Goal: Book appointment/travel/reservation

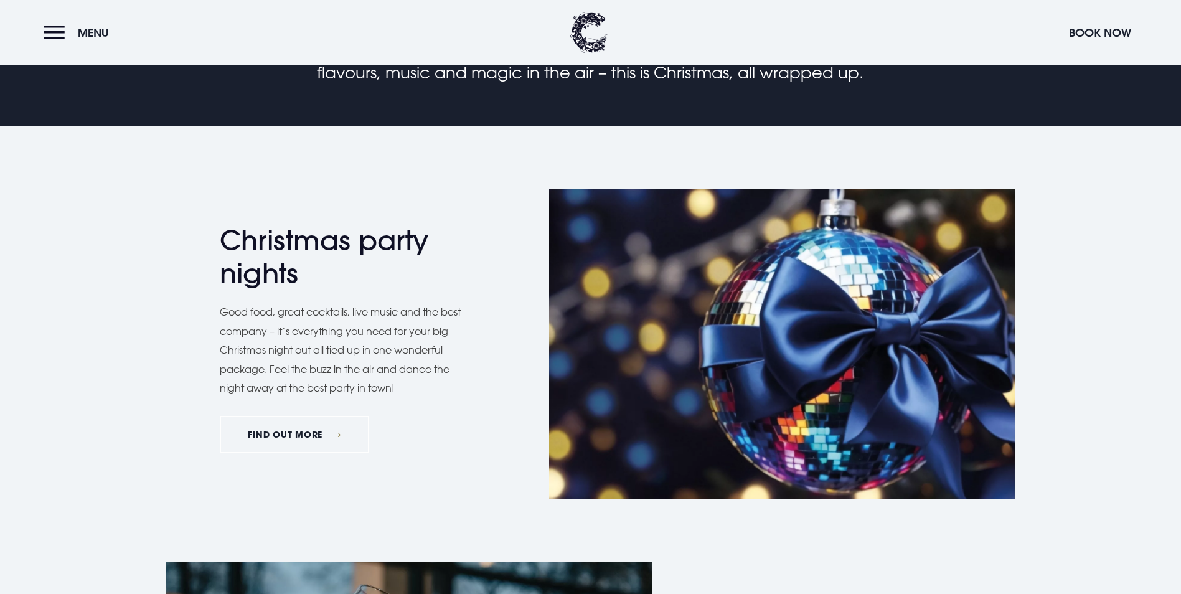
scroll to position [560, 0]
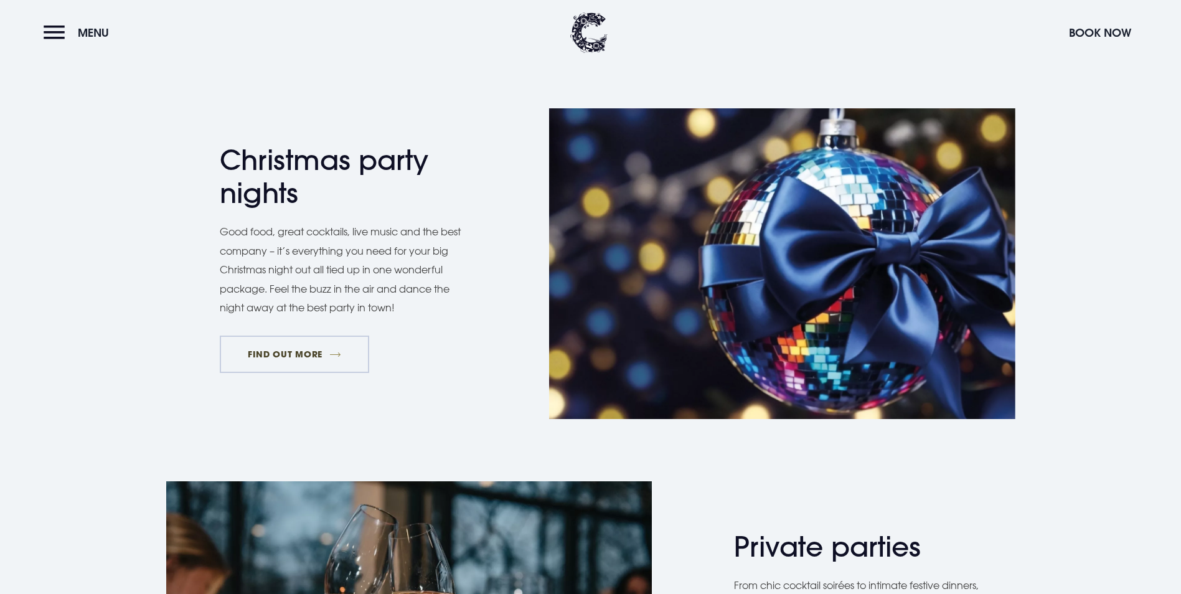
click at [312, 373] on link "FIND OUT MORE" at bounding box center [295, 354] width 150 height 37
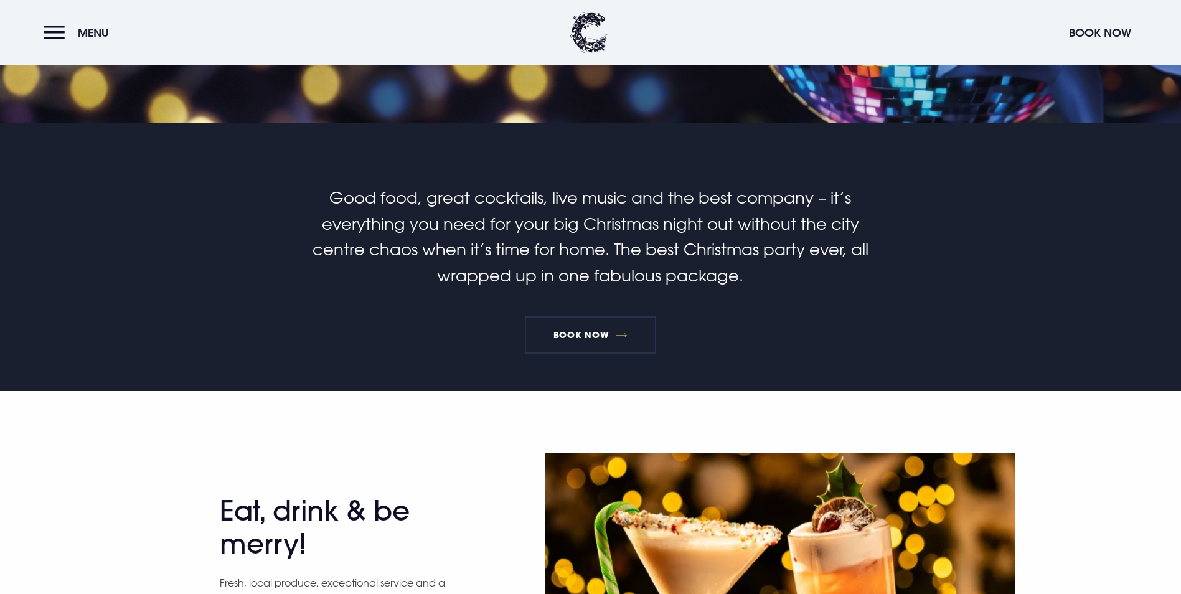
scroll to position [249, 0]
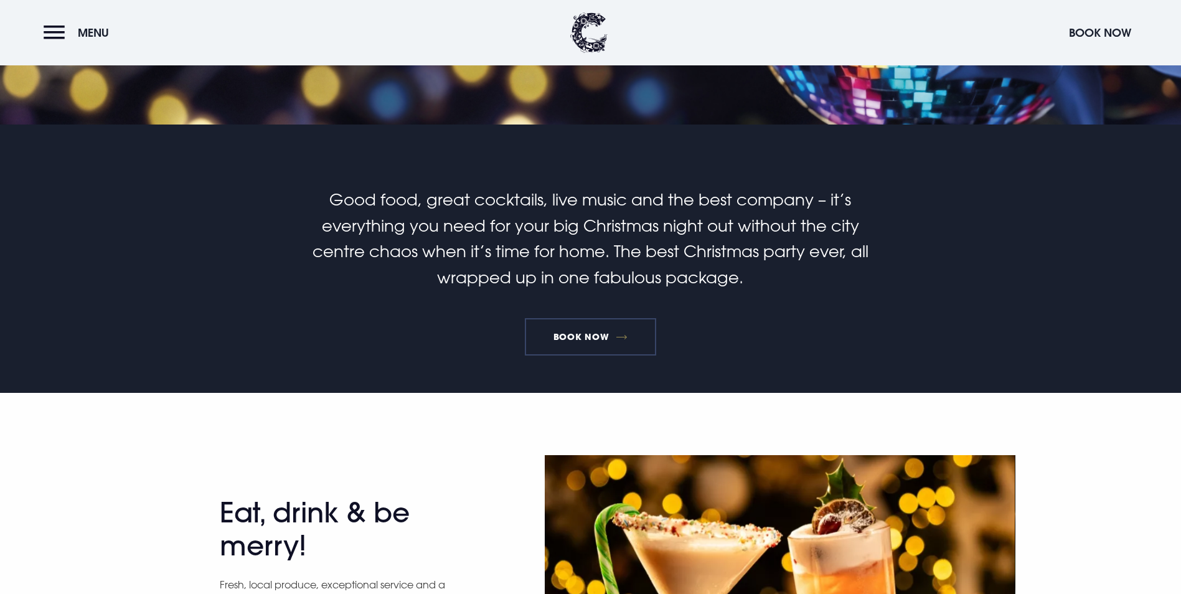
click at [579, 355] on link "Book Now" at bounding box center [590, 336] width 131 height 37
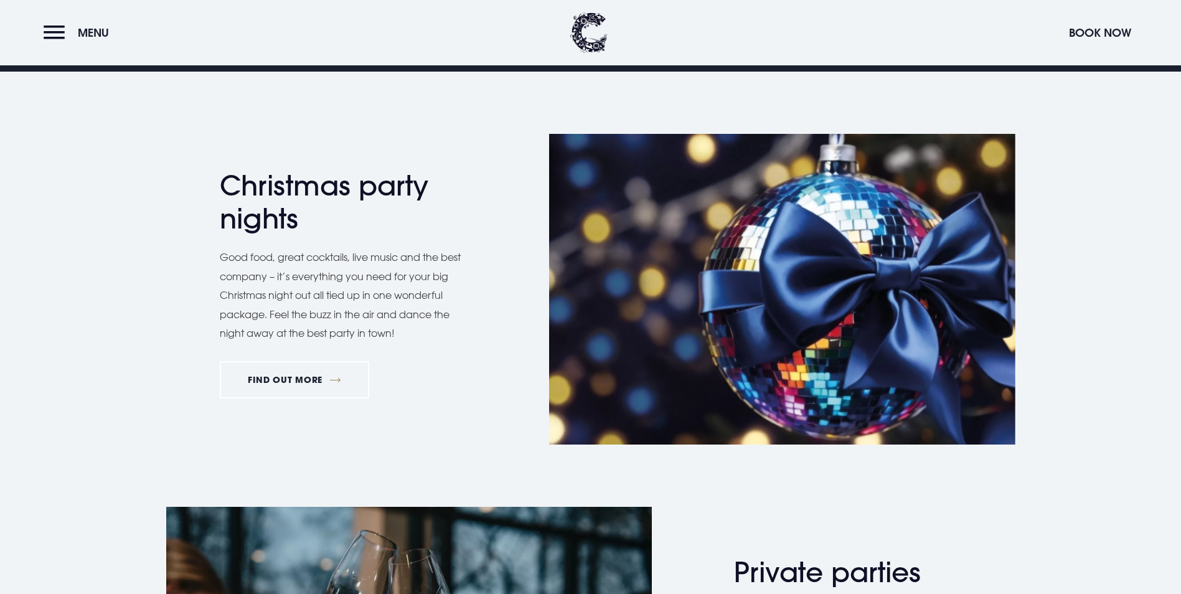
scroll to position [560, 0]
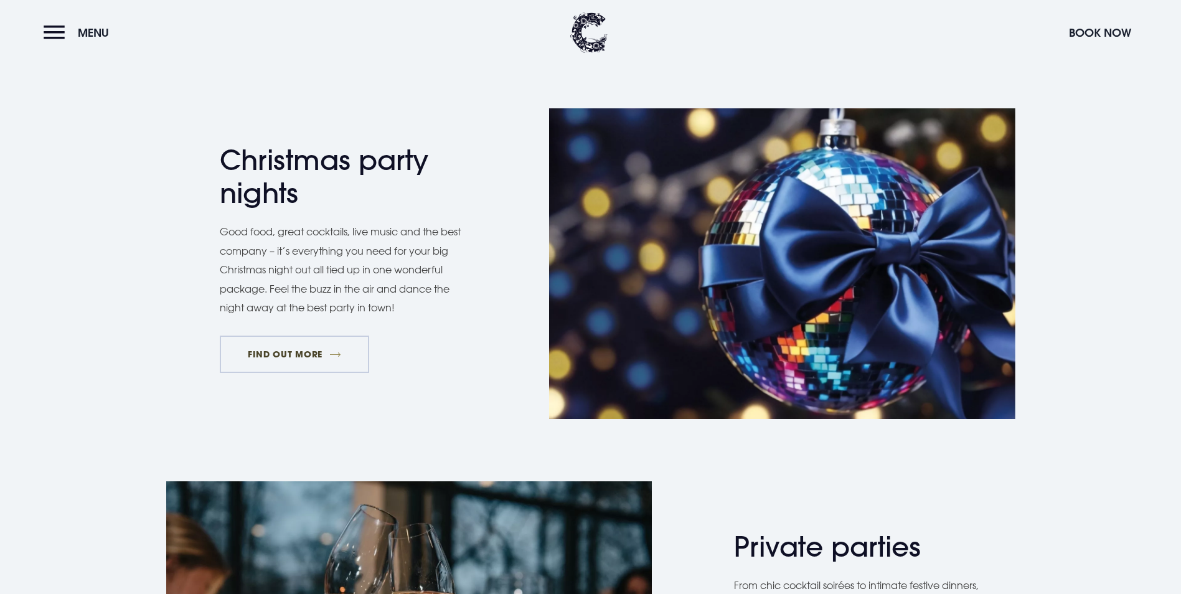
click at [293, 373] on link "FIND OUT MORE" at bounding box center [295, 354] width 150 height 37
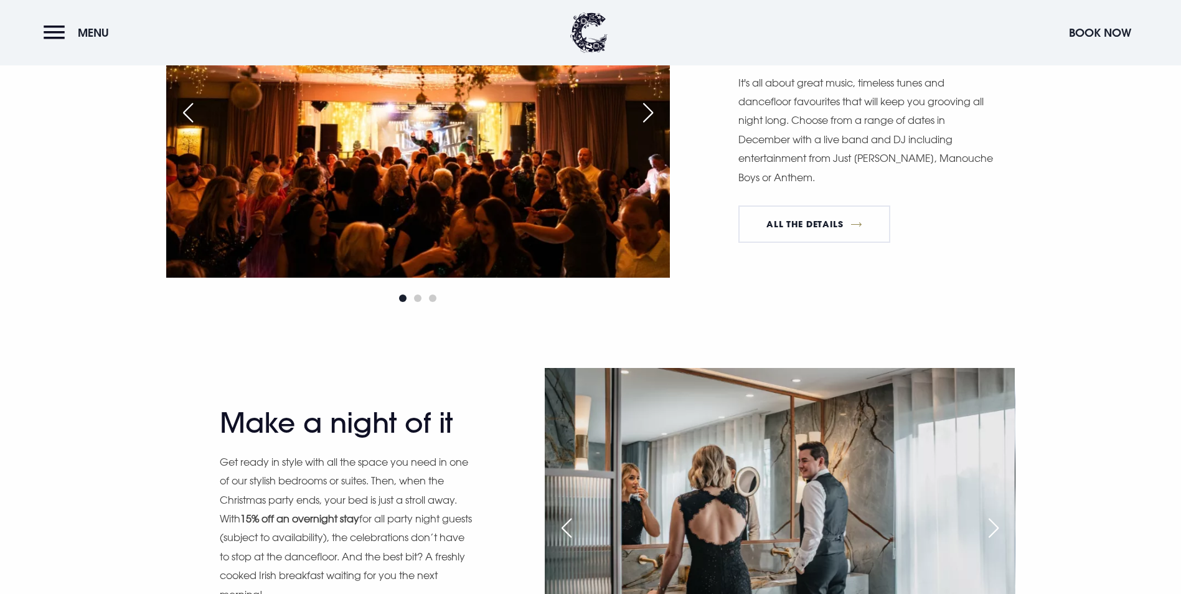
scroll to position [1307, 0]
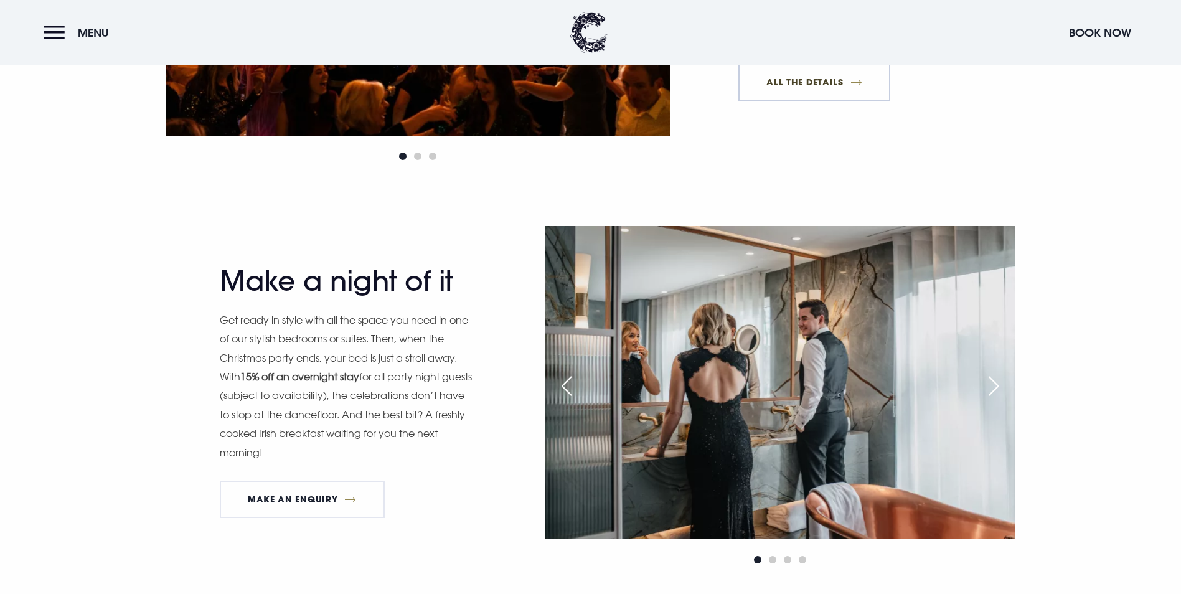
click at [815, 101] on link "All The Details" at bounding box center [814, 81] width 152 height 37
